Goal: Task Accomplishment & Management: Manage account settings

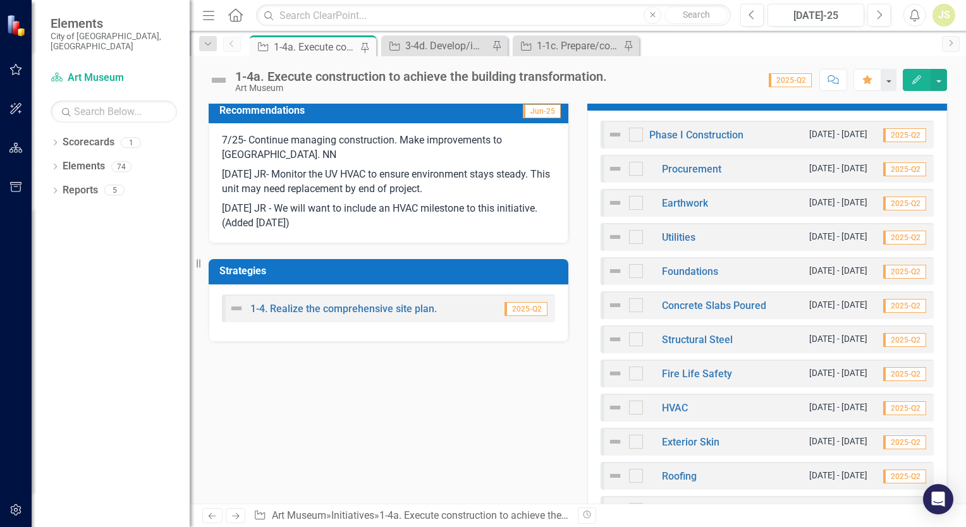
scroll to position [446, 0]
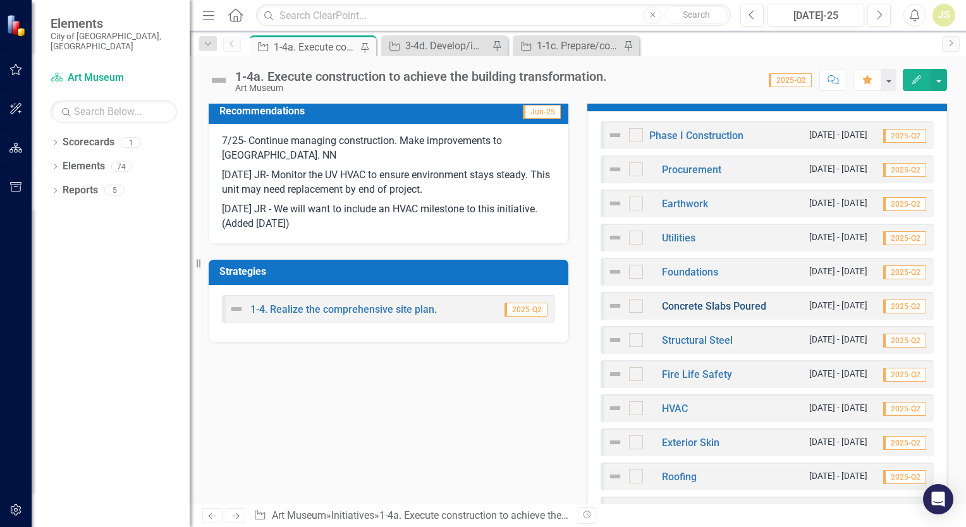
click at [680, 309] on link "Concrete Slabs Poured" at bounding box center [714, 306] width 104 height 12
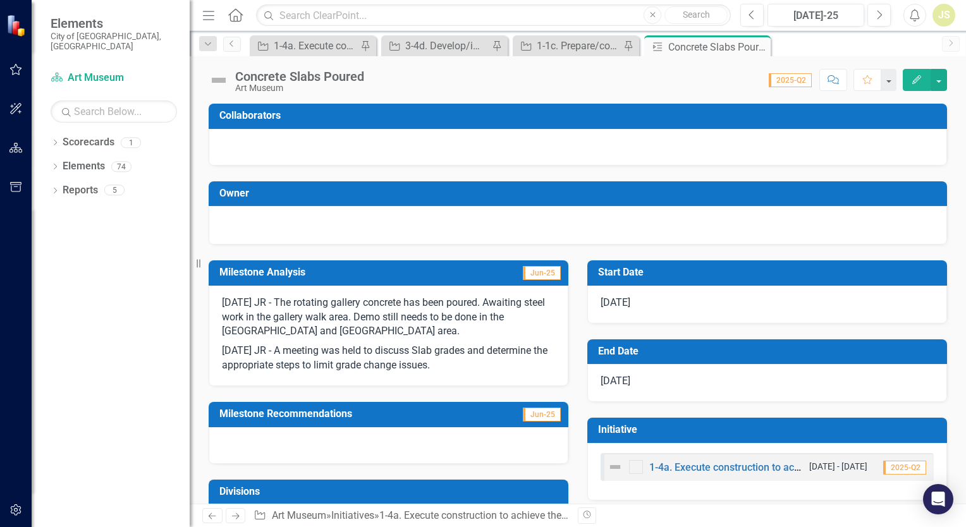
click at [491, 364] on p "[DATE] JR - A meeting was held to discuss Slab grades and determine the appropr…" at bounding box center [388, 357] width 333 height 32
click at [458, 368] on p "[DATE] JR - A meeting was held to discuss Slab grades and determine the appropr…" at bounding box center [388, 357] width 333 height 32
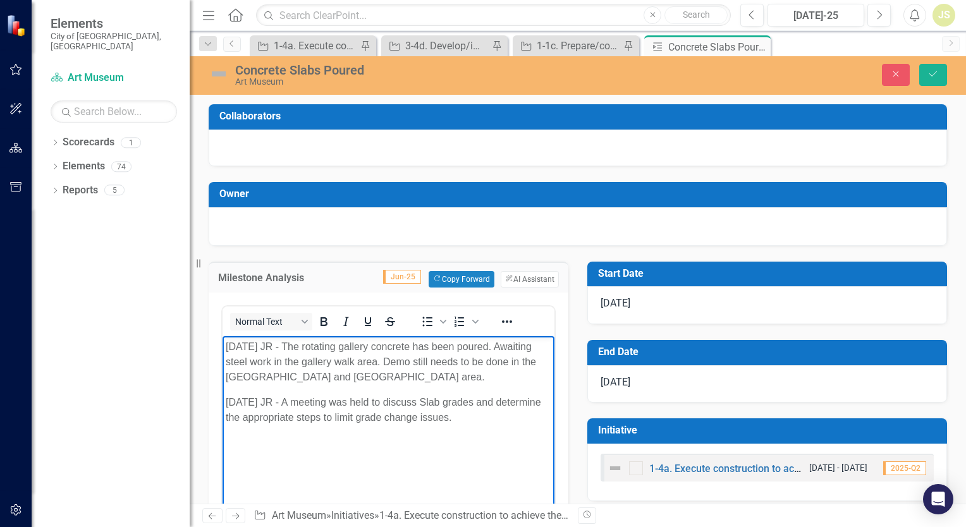
click at [474, 422] on p "[DATE] JR - A meeting was held to discuss Slab grades and determine the appropr…" at bounding box center [389, 409] width 326 height 30
click at [391, 482] on body "[DATE] JR - The rotating gallery concrete has been poured. Awaiting steel work …" at bounding box center [389, 431] width 332 height 190
click at [356, 468] on body "[DATE] JR - The rotating gallery concrete has been poured. Awaiting steel work …" at bounding box center [389, 431] width 332 height 190
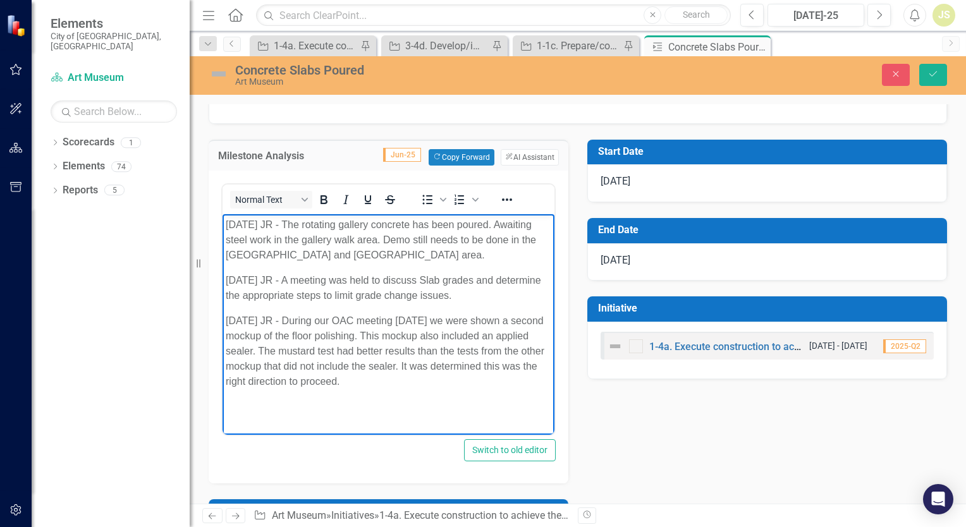
scroll to position [121, 0]
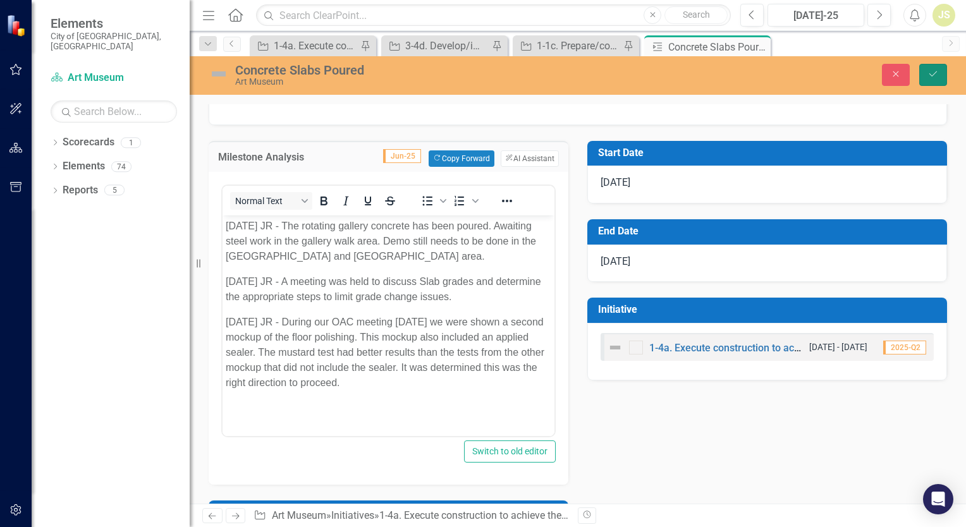
click at [933, 76] on icon "Save" at bounding box center [932, 74] width 11 height 9
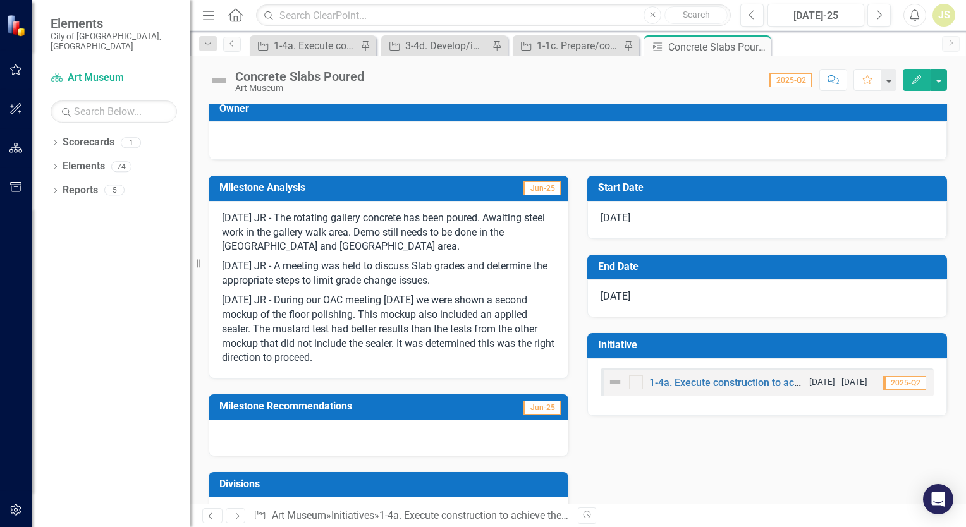
scroll to position [0, 0]
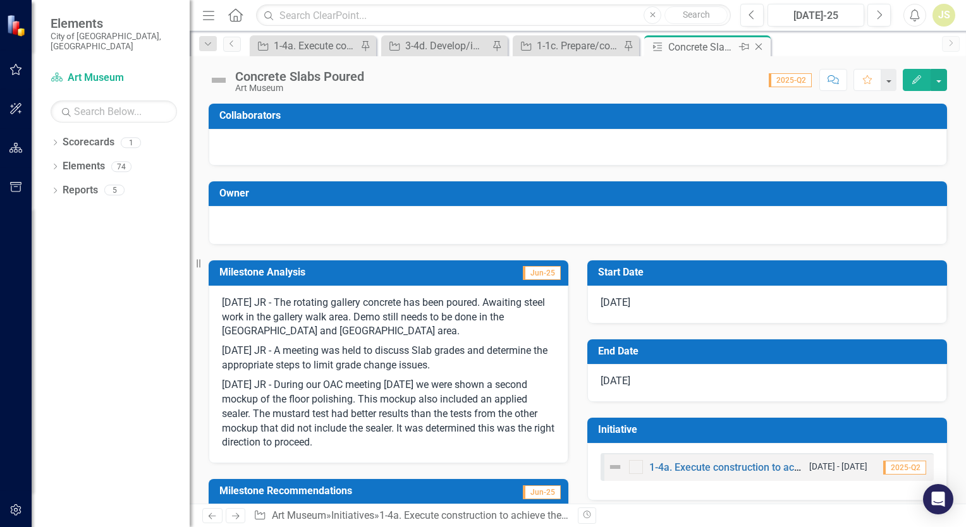
click at [759, 45] on icon "Close" at bounding box center [758, 47] width 13 height 10
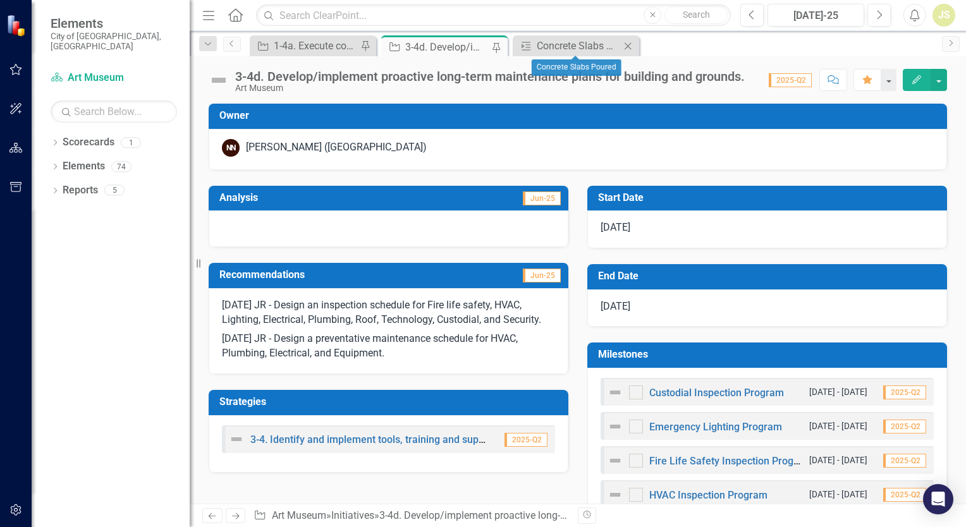
click at [628, 47] on icon "Close" at bounding box center [627, 46] width 13 height 10
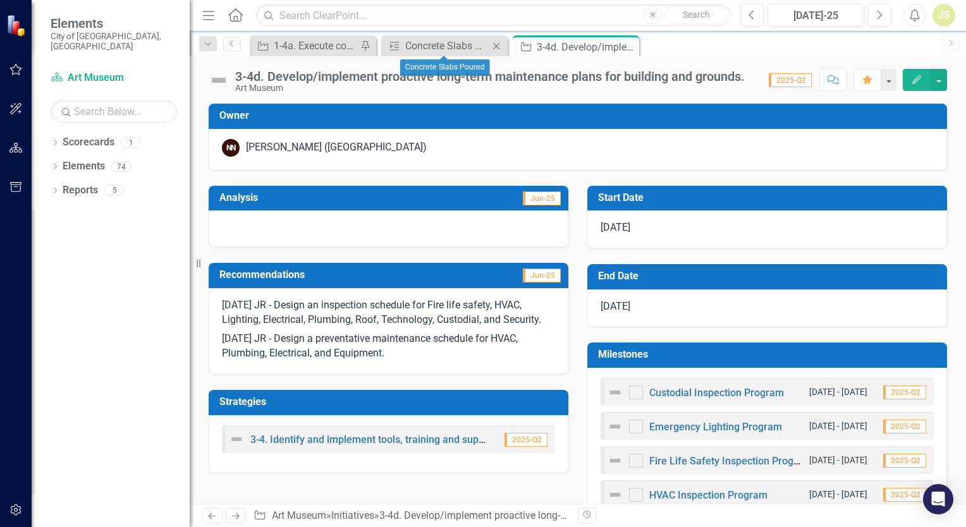
click at [496, 49] on icon "Close" at bounding box center [496, 46] width 13 height 10
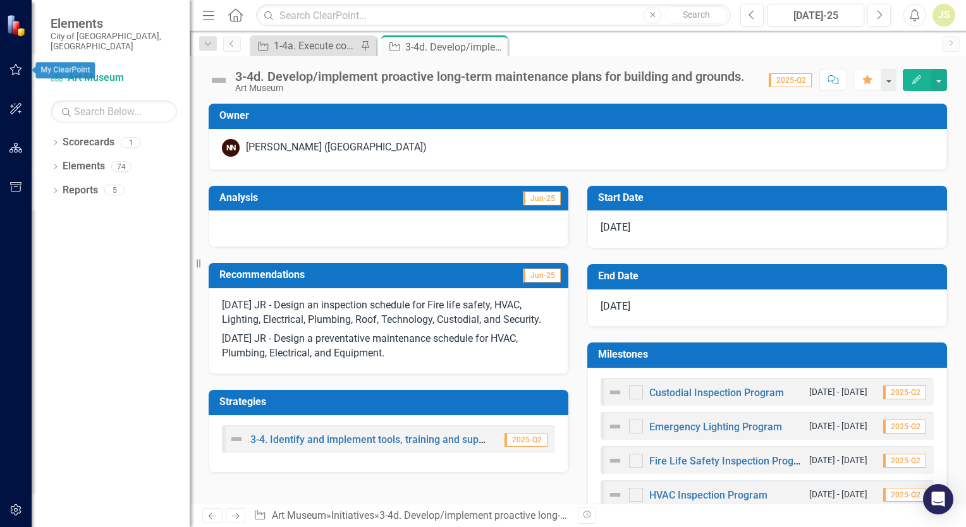
click at [11, 67] on icon "button" at bounding box center [15, 69] width 13 height 10
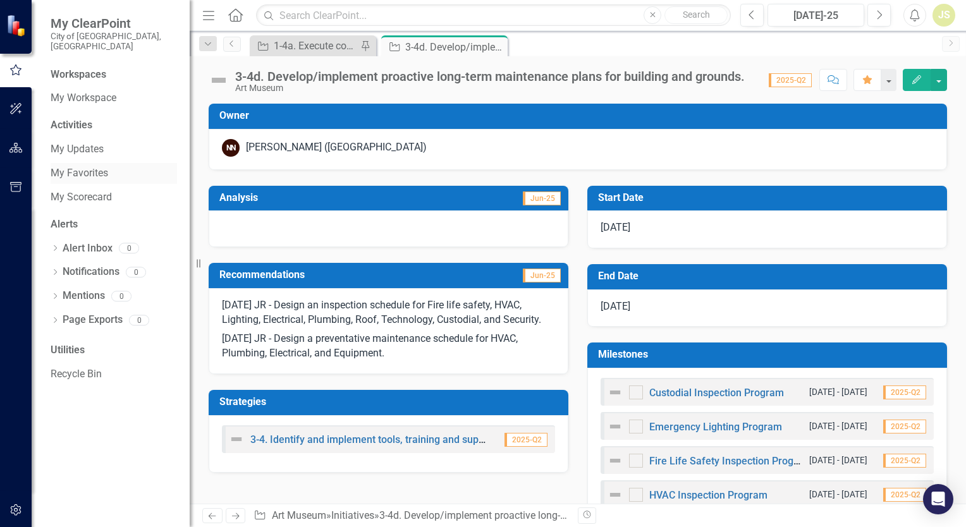
click at [90, 166] on link "My Favorites" at bounding box center [114, 173] width 126 height 15
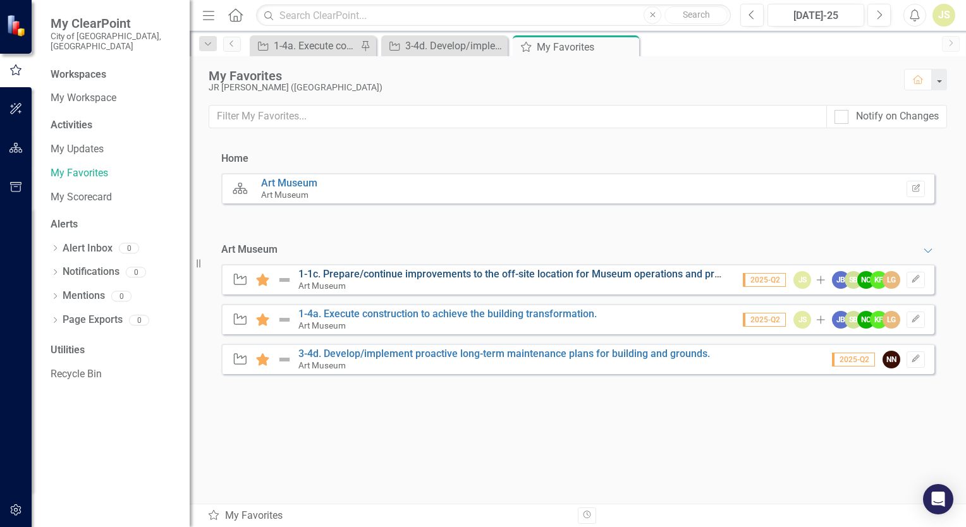
click at [406, 274] on link "1-1c. Prepare/continue improvements to the off-site location for Museum operati…" at bounding box center [524, 274] width 453 height 12
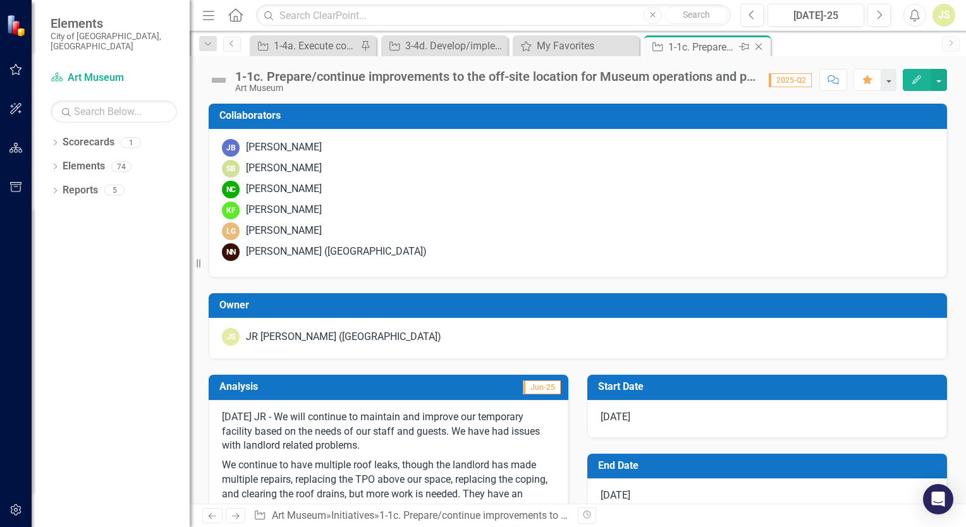
click at [745, 45] on icon "Pin" at bounding box center [744, 46] width 10 height 13
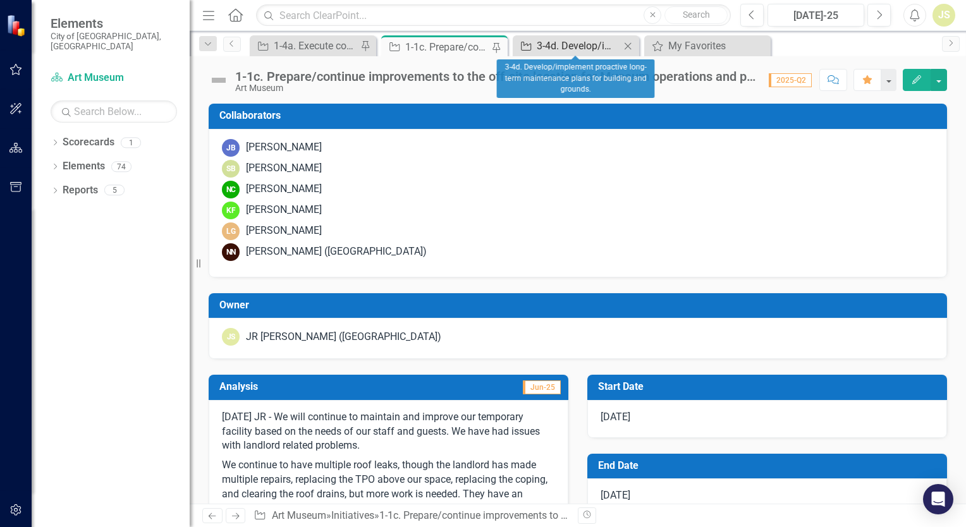
click at [551, 42] on div "3-4d. Develop/implement proactive long-term maintenance plans for building and …" at bounding box center [578, 46] width 83 height 16
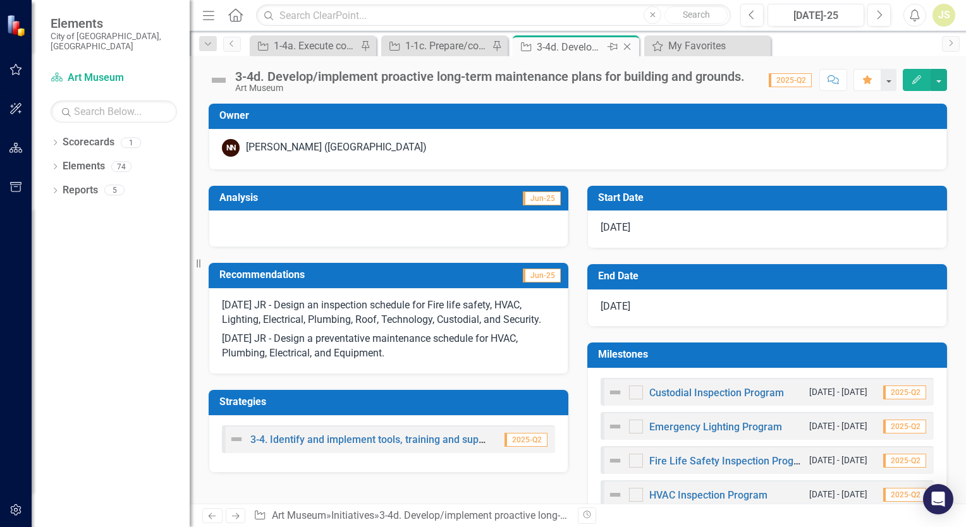
click at [613, 48] on icon at bounding box center [612, 47] width 10 height 8
drag, startPoint x: 412, startPoint y: 334, endPoint x: 158, endPoint y: 326, distance: 253.6
click at [158, 326] on div "Dropdown Scorecards 1 Art Museum Dropdown Elements 74 Dropdown Strategy Strateg…" at bounding box center [111, 329] width 158 height 395
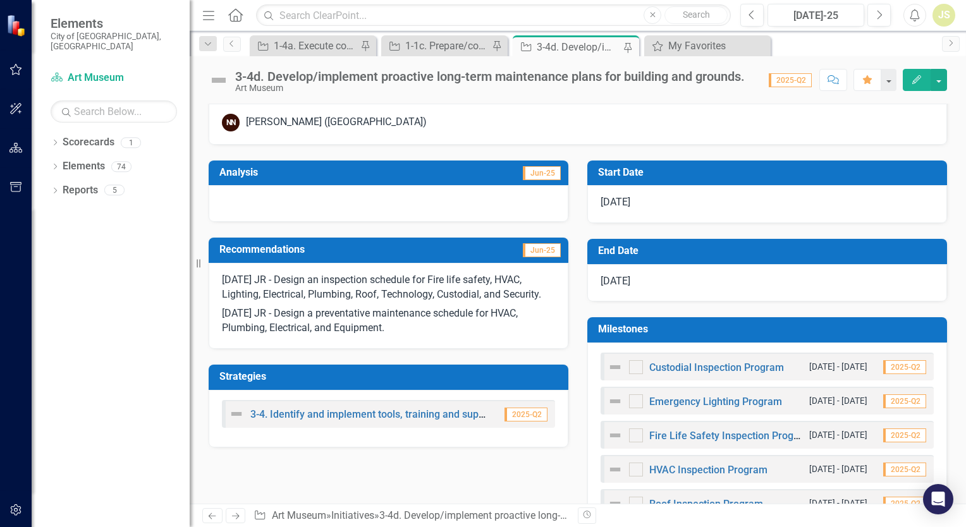
scroll to position [24, 0]
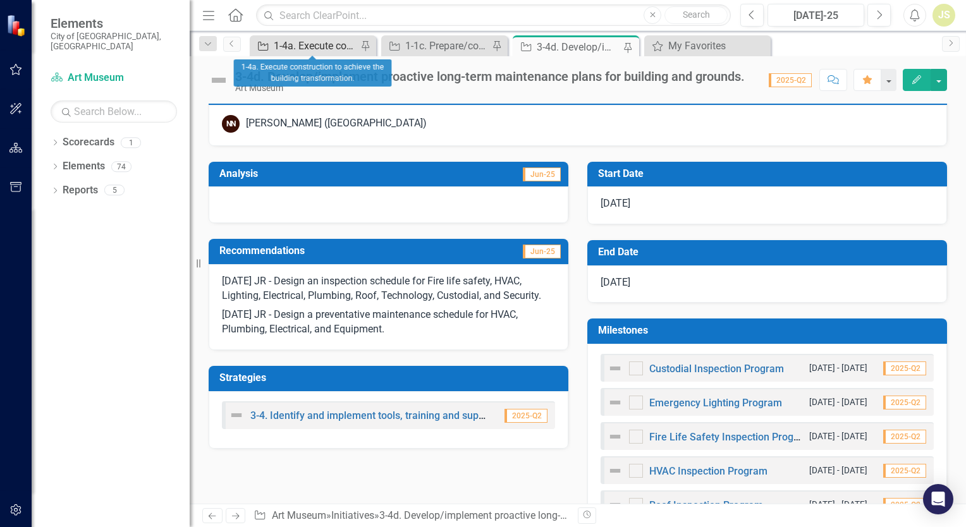
click at [322, 40] on div "1-4a. Execute construction to achieve the building transformation." at bounding box center [315, 46] width 83 height 16
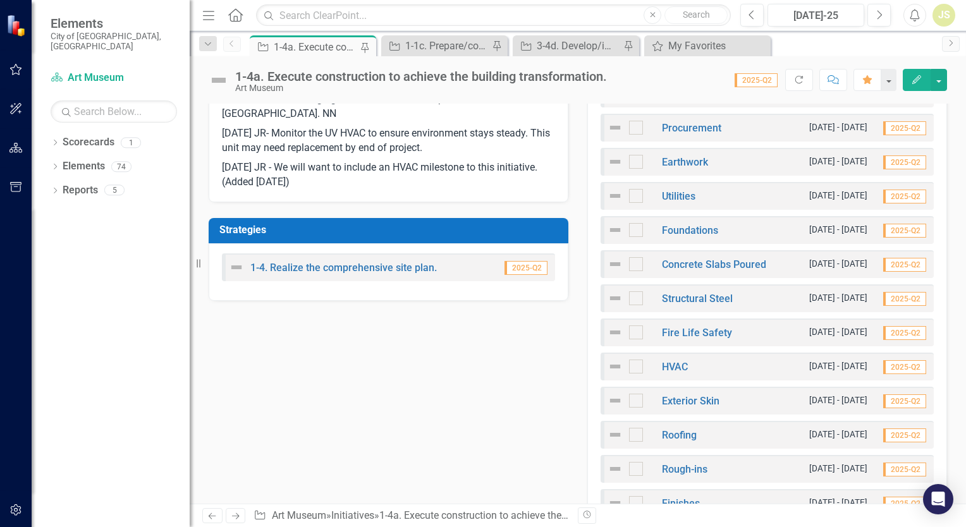
scroll to position [488, 0]
click at [690, 298] on link "Structural Steel" at bounding box center [697, 299] width 71 height 12
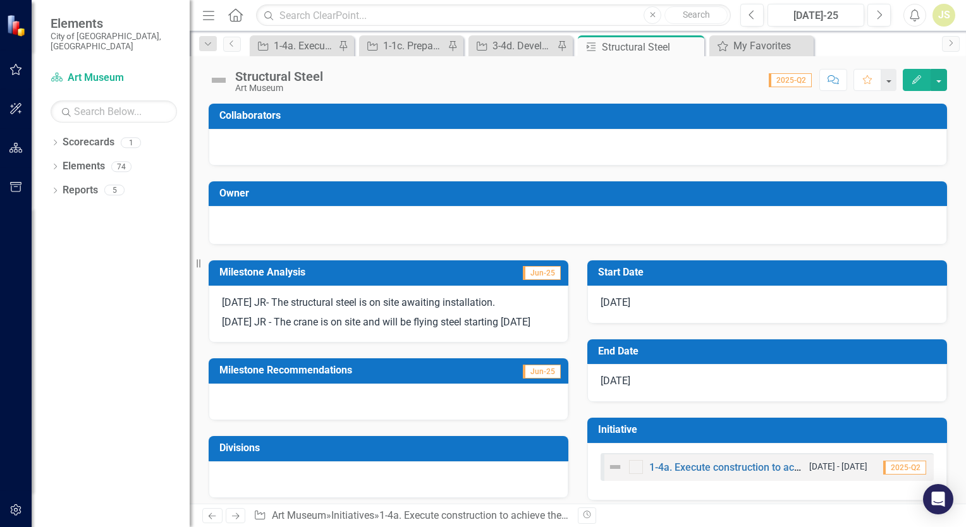
click at [527, 324] on p "[DATE] JR - The crane is on site and will be flying steel starting [DATE]" at bounding box center [388, 321] width 333 height 17
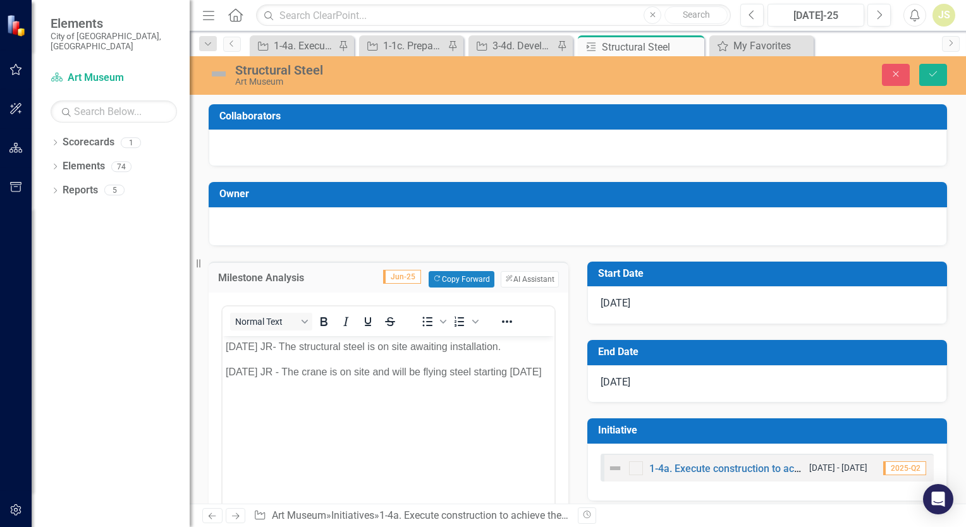
click at [506, 403] on body "[DATE] JR- The structural steel is on site awaiting installation. [DATE] JR - T…" at bounding box center [389, 431] width 332 height 190
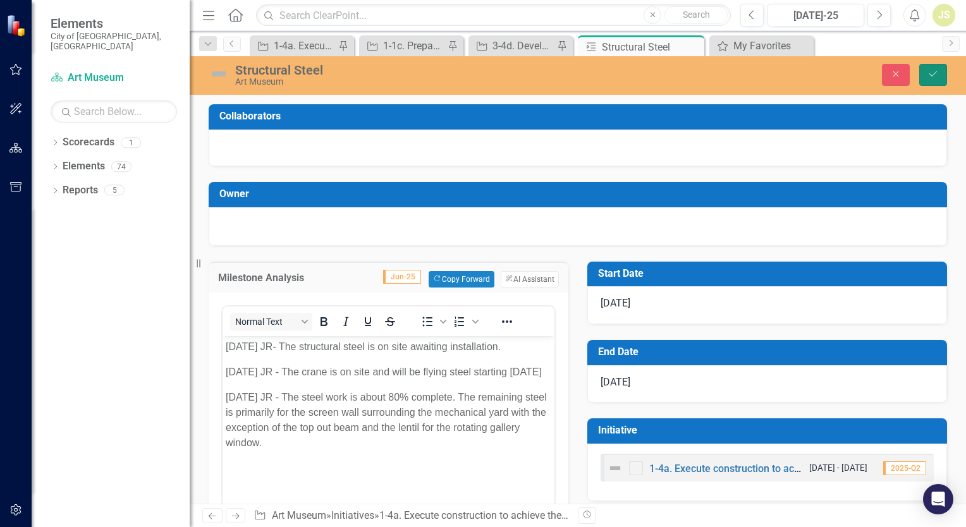
click at [936, 73] on icon "Save" at bounding box center [932, 74] width 11 height 9
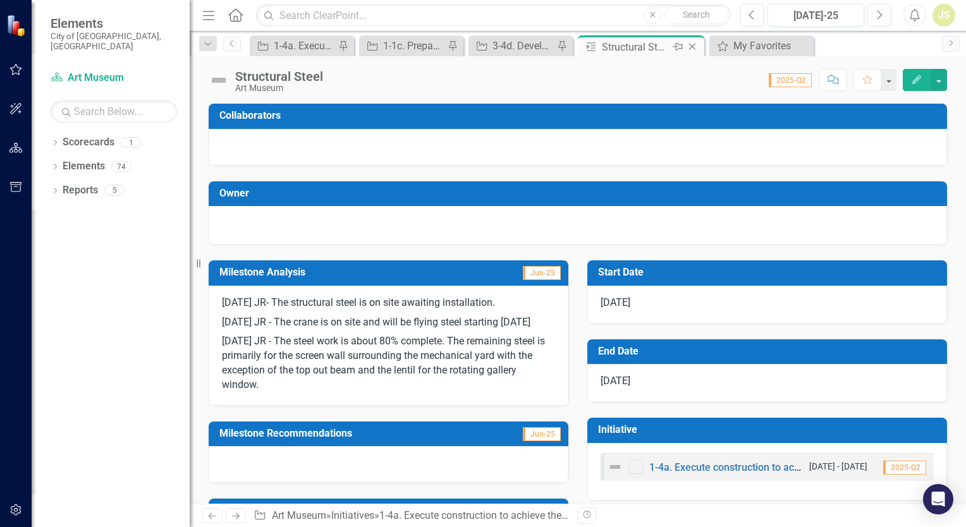
click at [692, 47] on icon "Close" at bounding box center [692, 47] width 13 height 10
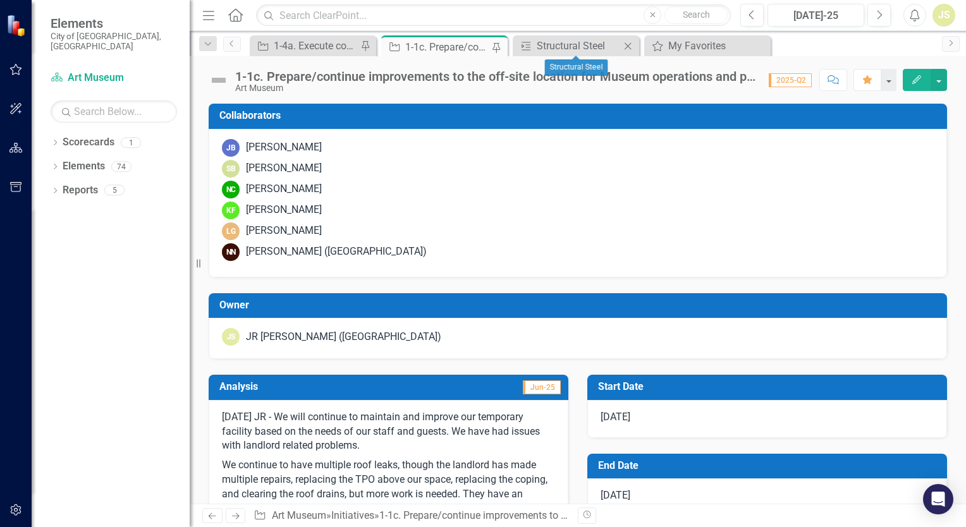
click at [630, 44] on icon "Close" at bounding box center [627, 46] width 13 height 10
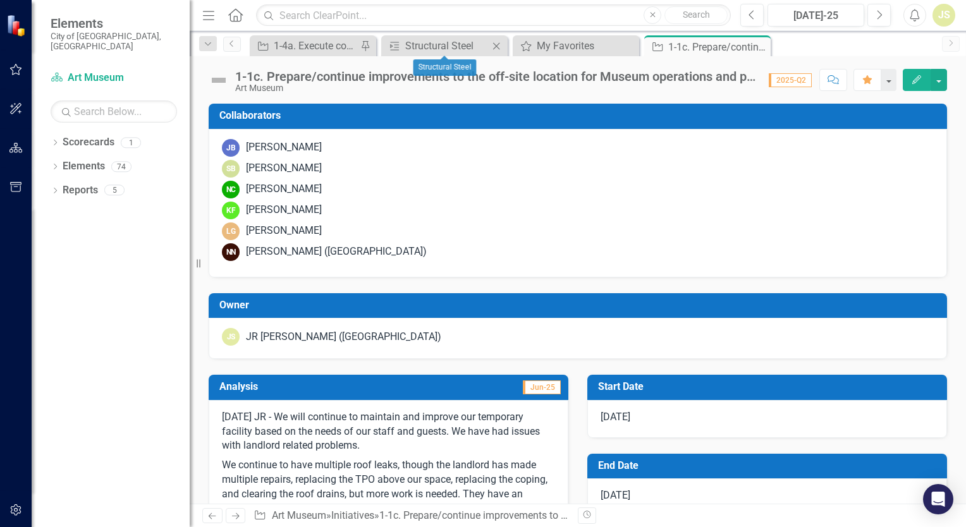
click at [494, 47] on icon at bounding box center [496, 45] width 7 height 7
click at [463, 46] on div "My Favorites" at bounding box center [446, 46] width 83 height 16
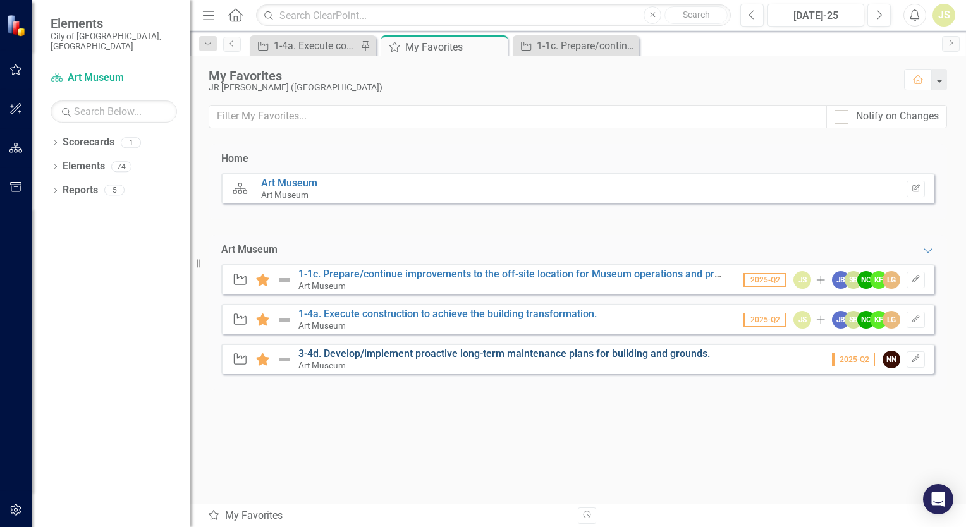
click at [370, 358] on link "3-4d. Develop/implement proactive long-term maintenance plans for building and …" at bounding box center [504, 354] width 412 height 12
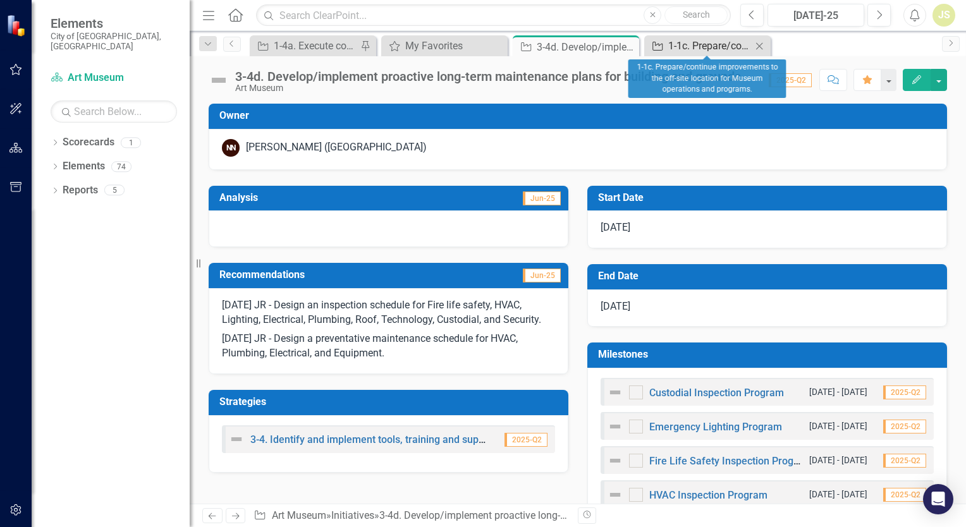
click at [711, 38] on div "1-1c. Prepare/continue improvements to the off-site location for Museum operati…" at bounding box center [709, 46] width 83 height 16
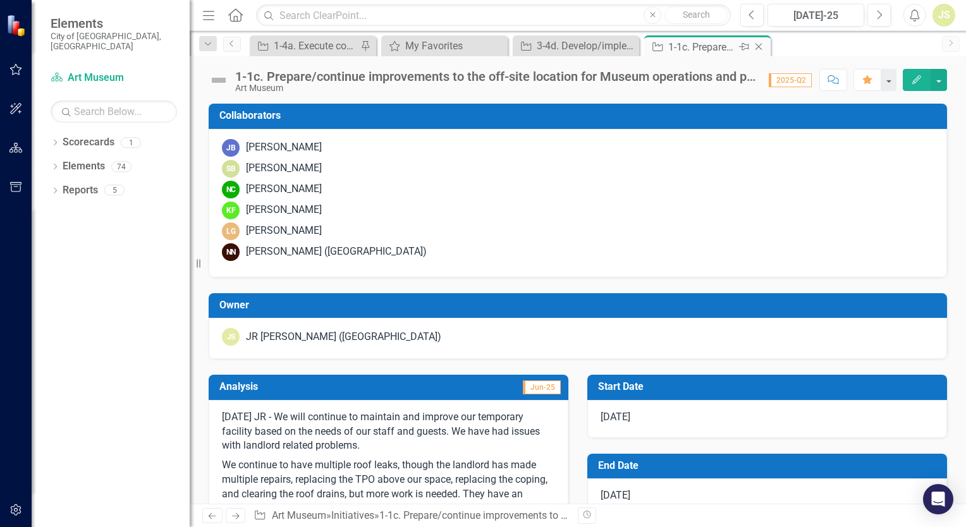
click at [741, 46] on icon "Pin" at bounding box center [744, 46] width 10 height 13
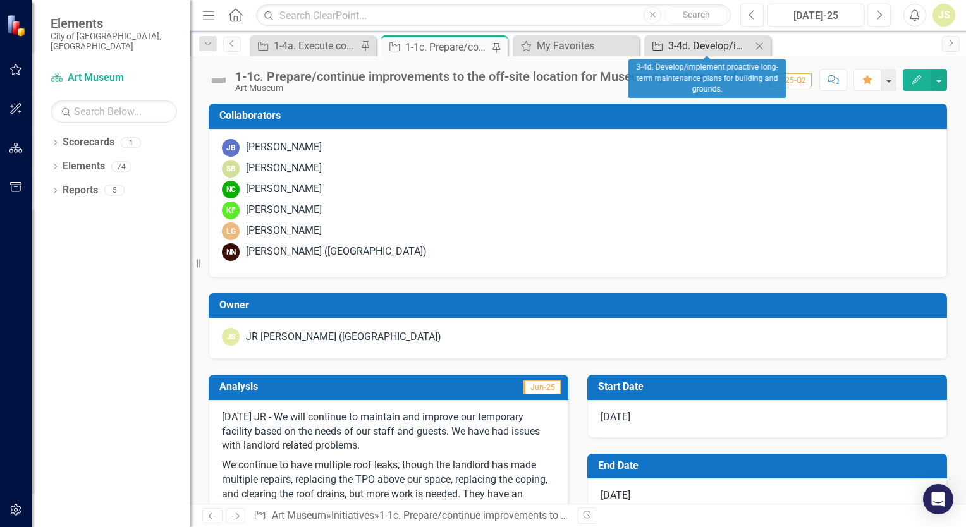
click at [676, 44] on div "3-4d. Develop/implement proactive long-term maintenance plans for building and …" at bounding box center [709, 46] width 83 height 16
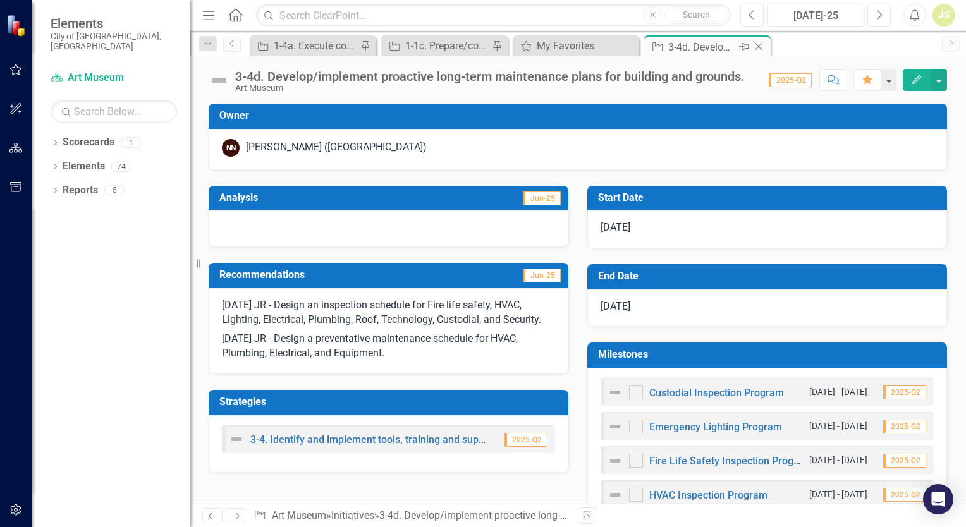
click at [741, 46] on icon "Pin" at bounding box center [744, 46] width 10 height 13
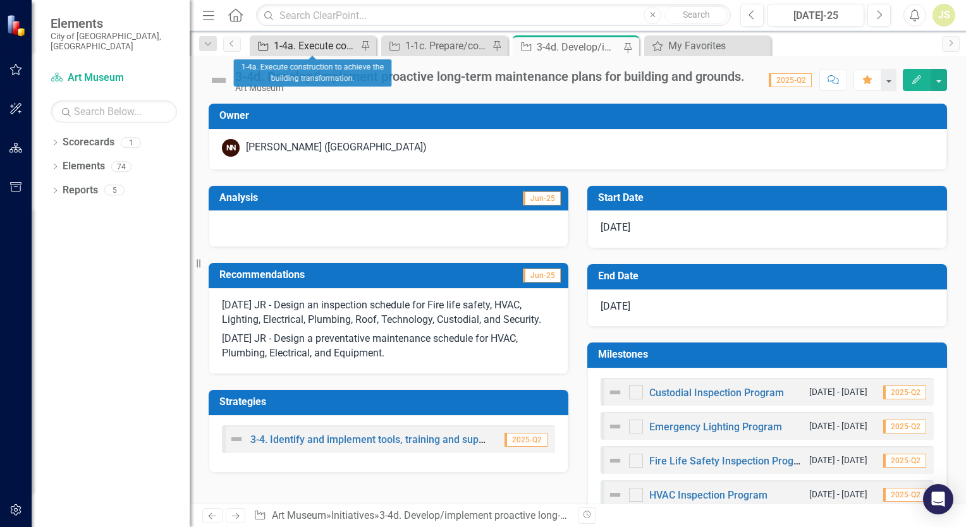
click at [310, 39] on div "1-4a. Execute construction to achieve the building transformation." at bounding box center [315, 46] width 83 height 16
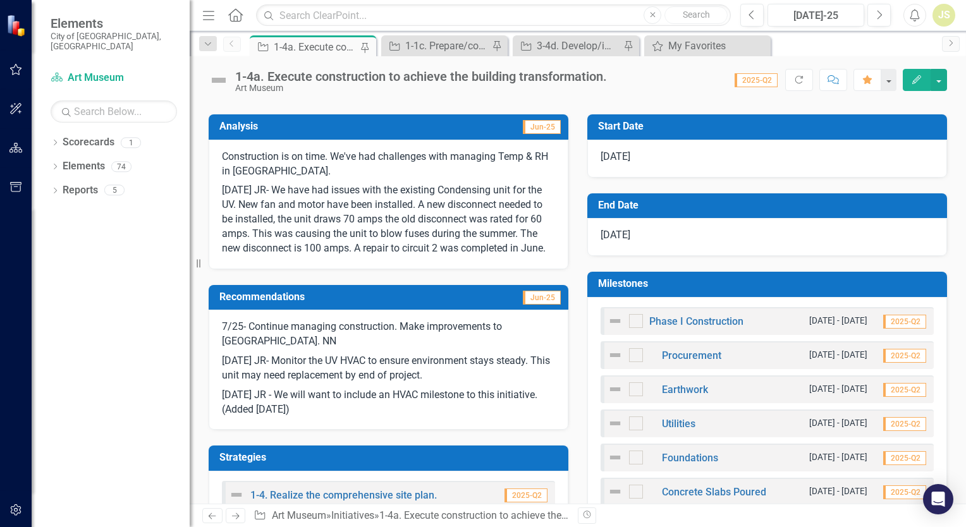
scroll to position [263, 0]
